Goal: Information Seeking & Learning: Learn about a topic

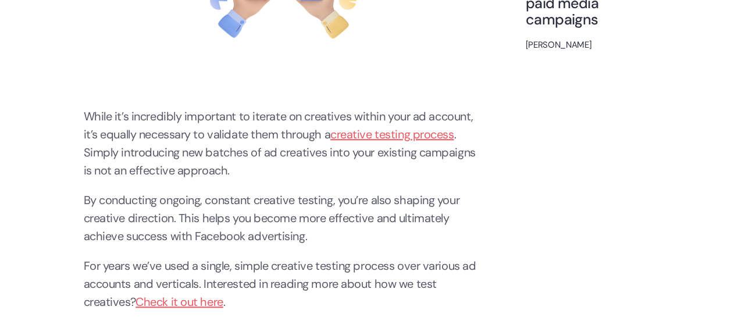
scroll to position [2604, 0]
click at [205, 294] on link "Check it out here" at bounding box center [180, 301] width 88 height 15
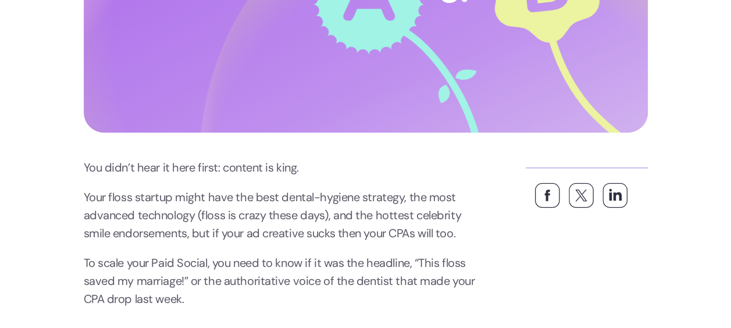
scroll to position [437, 0]
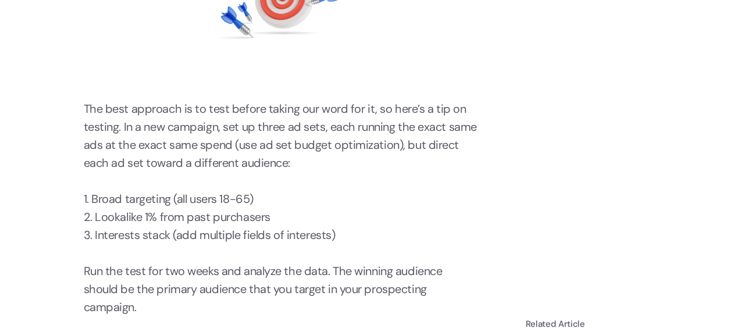
scroll to position [2083, 0]
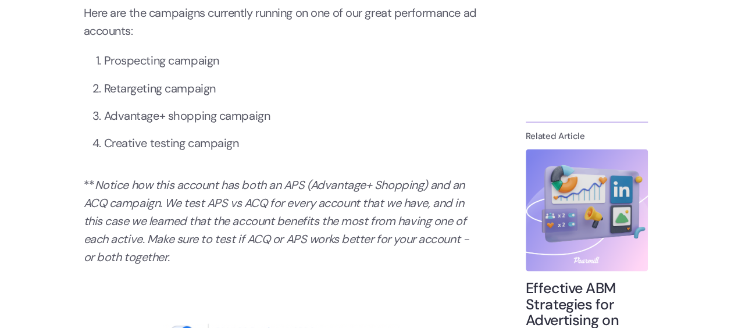
scroll to position [1026, 0]
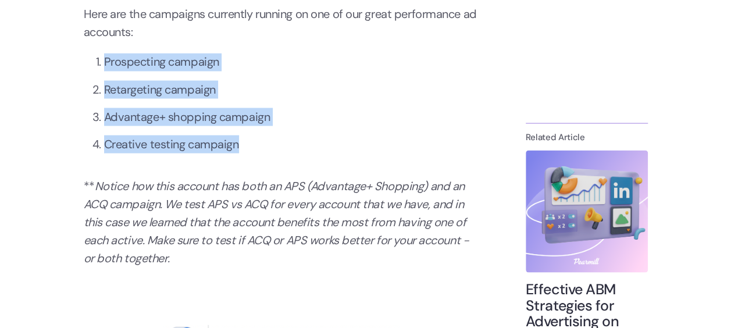
drag, startPoint x: 97, startPoint y: 62, endPoint x: 257, endPoint y: 137, distance: 177.4
click at [257, 137] on ol "Prospecting campaign Retargeting campaign Advantage+ shopping campaign Creative…" at bounding box center [281, 107] width 395 height 109
click at [257, 137] on li "Creative testing campaign" at bounding box center [291, 144] width 375 height 18
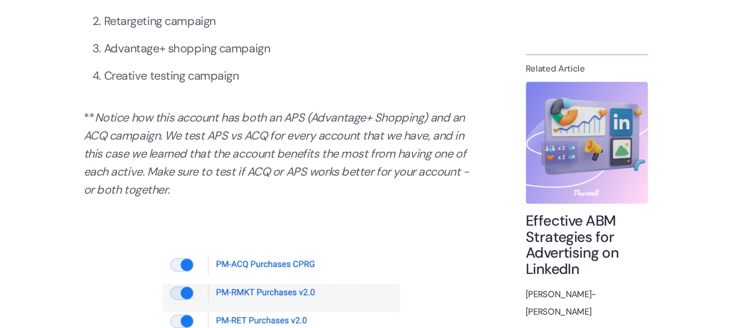
scroll to position [1099, 0]
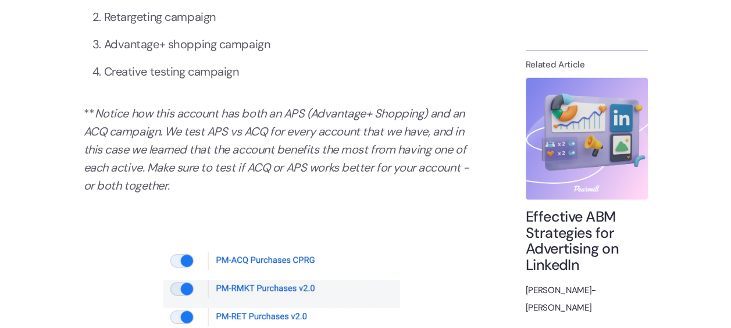
click at [225, 169] on em "Notice how this account has both an APS (Advantage+ Shopping) and an ACQ campai…" at bounding box center [277, 149] width 386 height 87
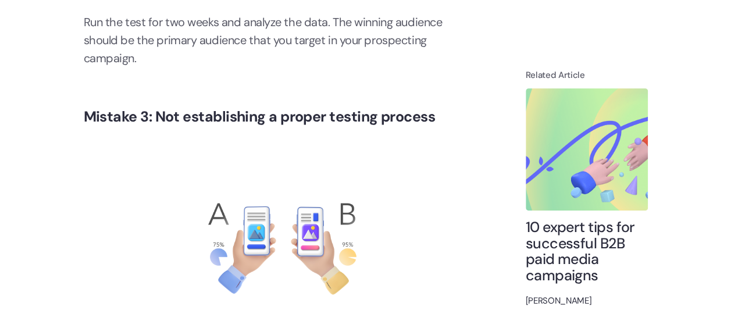
scroll to position [2345, 0]
